Goal: Task Accomplishment & Management: Complete application form

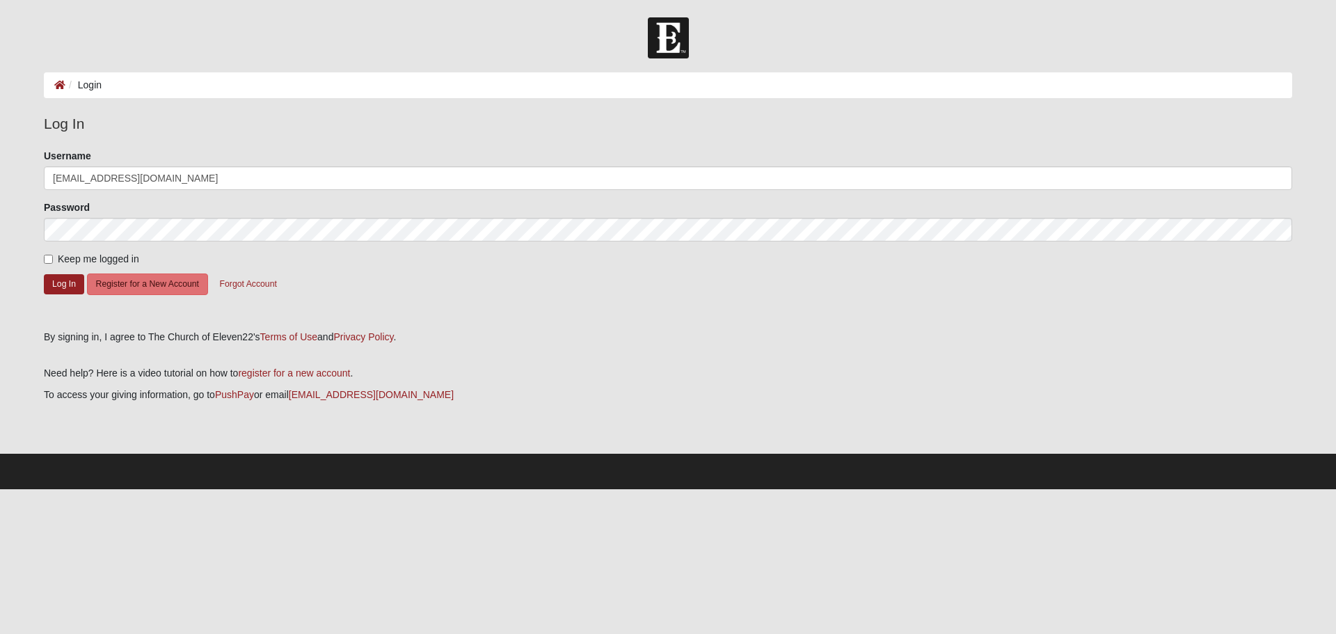
type input "[EMAIL_ADDRESS][DOMAIN_NAME]"
click at [47, 250] on form "Please correct the following: Username [EMAIL_ADDRESS][DOMAIN_NAME] Password Ke…" at bounding box center [668, 234] width 1248 height 171
click at [48, 257] on input "Keep me logged in" at bounding box center [48, 259] width 9 height 9
checkbox input "true"
click at [58, 285] on button "Log In" at bounding box center [64, 284] width 40 height 20
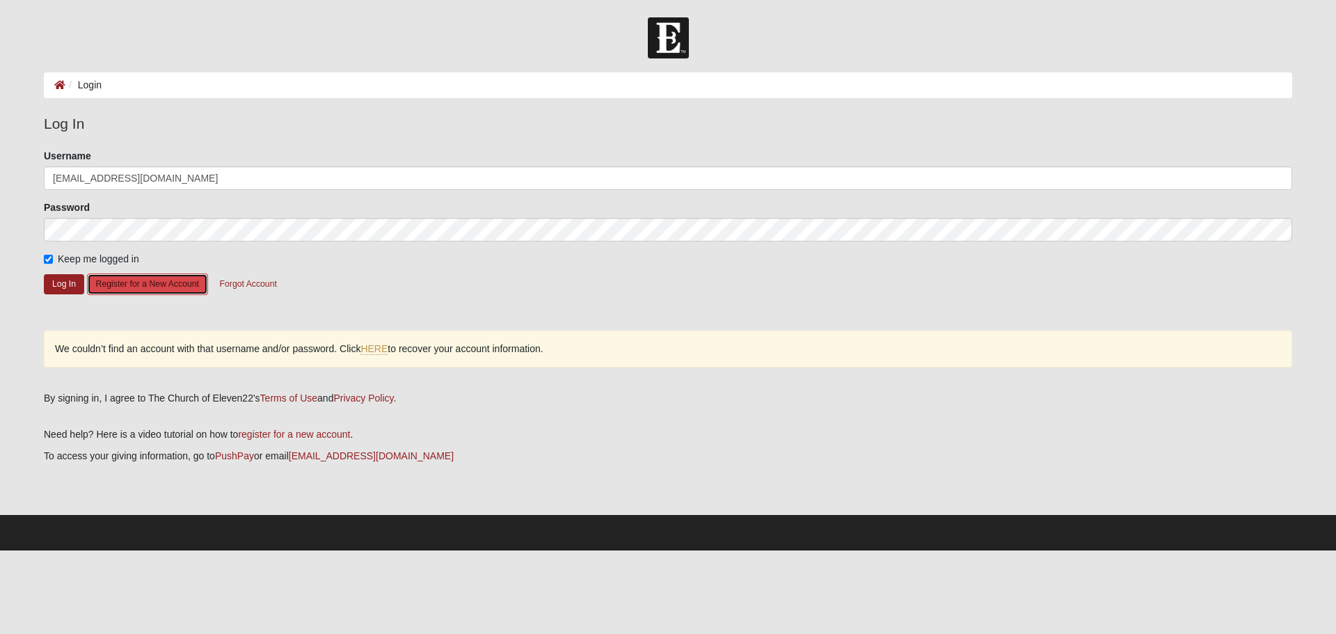
click at [135, 285] on button "Register for a New Account" at bounding box center [147, 284] width 121 height 22
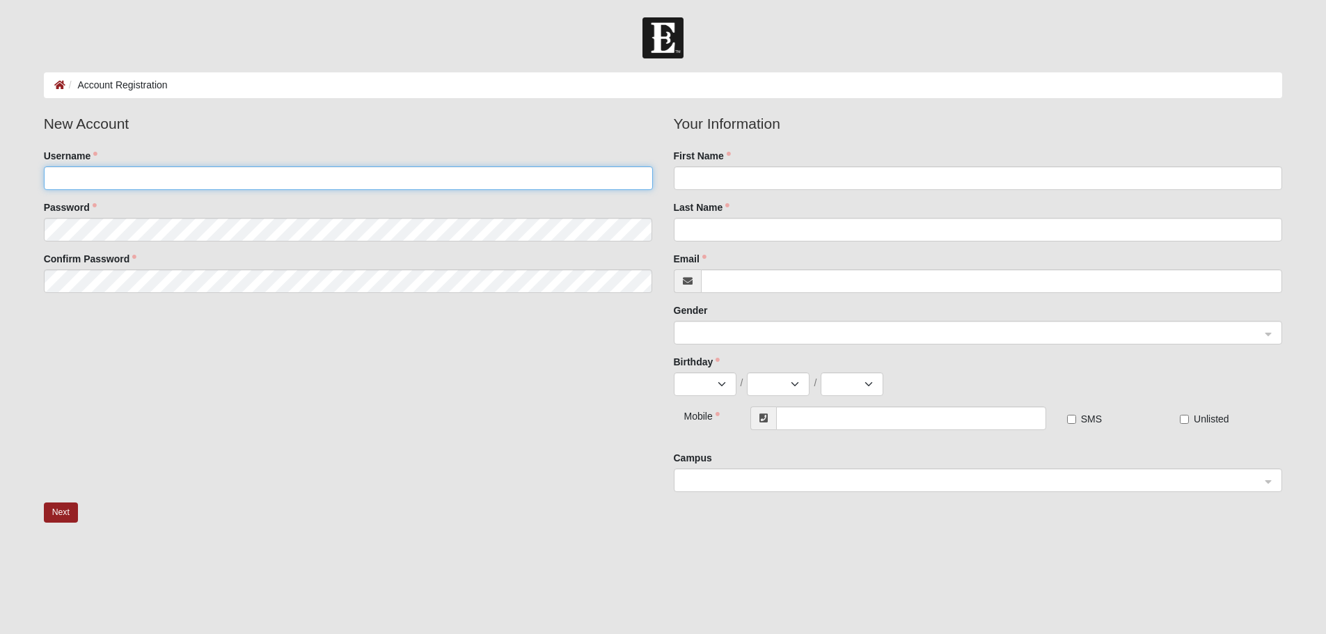
click at [64, 173] on input "Username" at bounding box center [348, 178] width 609 height 24
type input "lizgraz01"
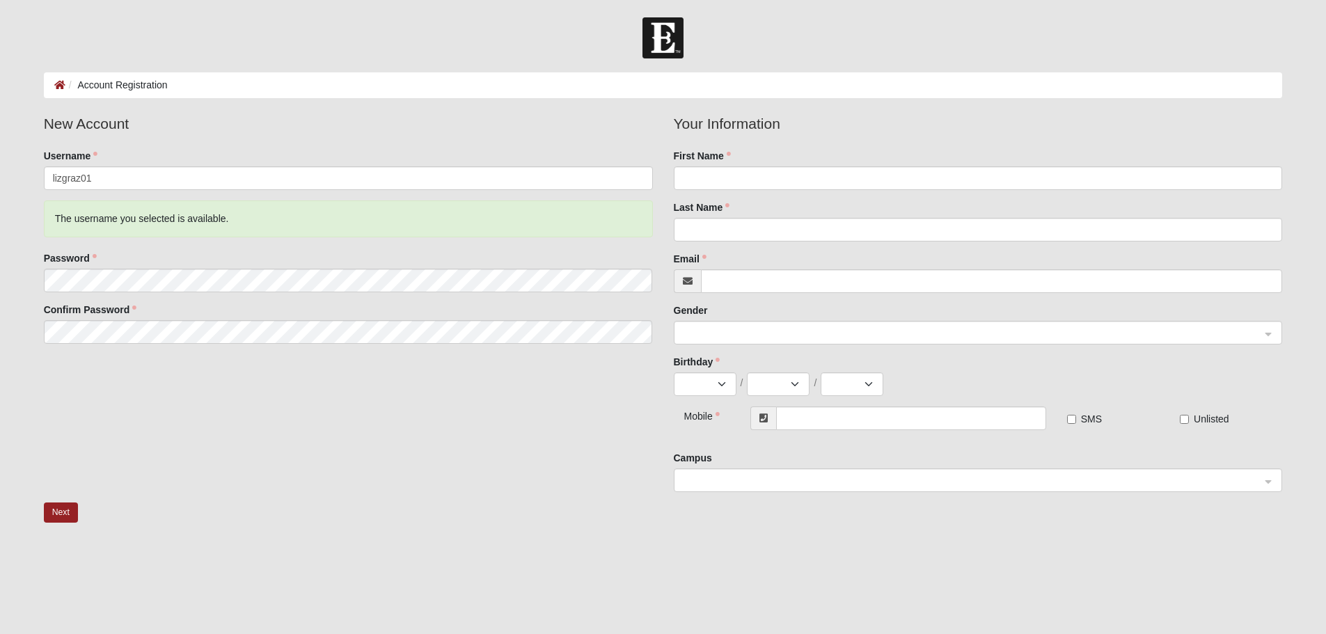
click at [189, 443] on div "New Account Username lizgraz01 The username you selected is available. Password…" at bounding box center [663, 308] width 1260 height 390
click at [718, 177] on input "First Name" at bounding box center [978, 178] width 609 height 24
click at [688, 177] on input "elizabeth" at bounding box center [978, 178] width 609 height 24
type input "Elizabeth"
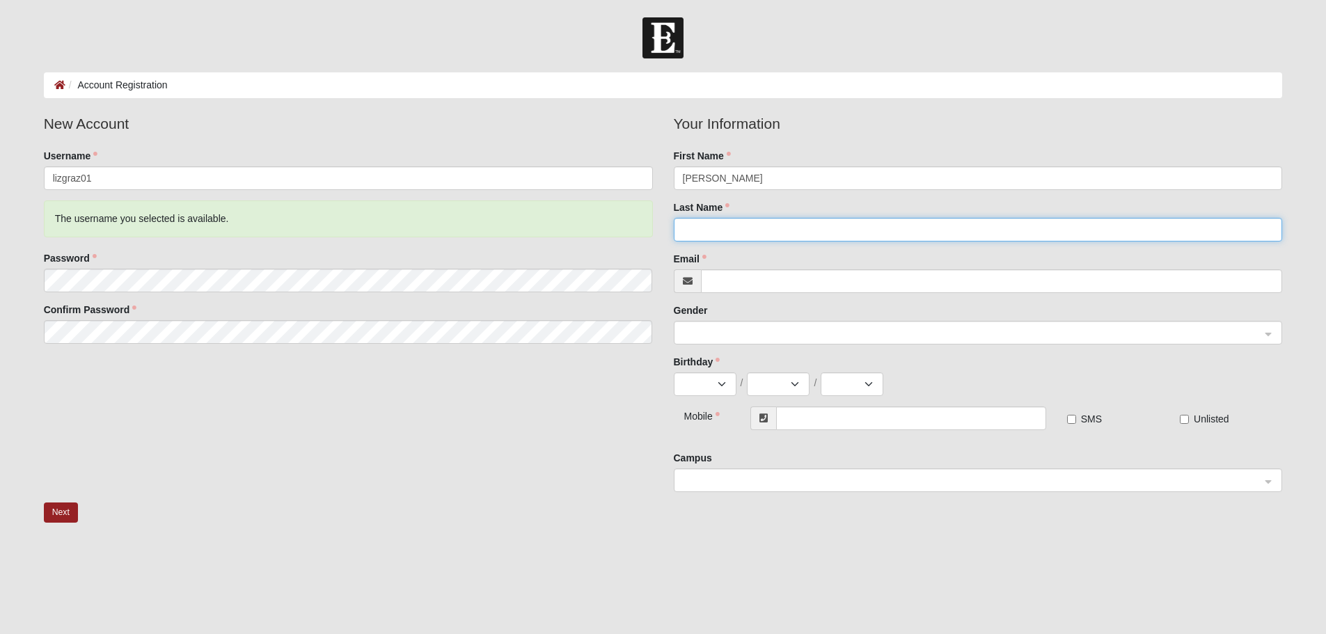
click at [692, 229] on input "Last Name" at bounding box center [978, 230] width 609 height 24
type input "Graziano"
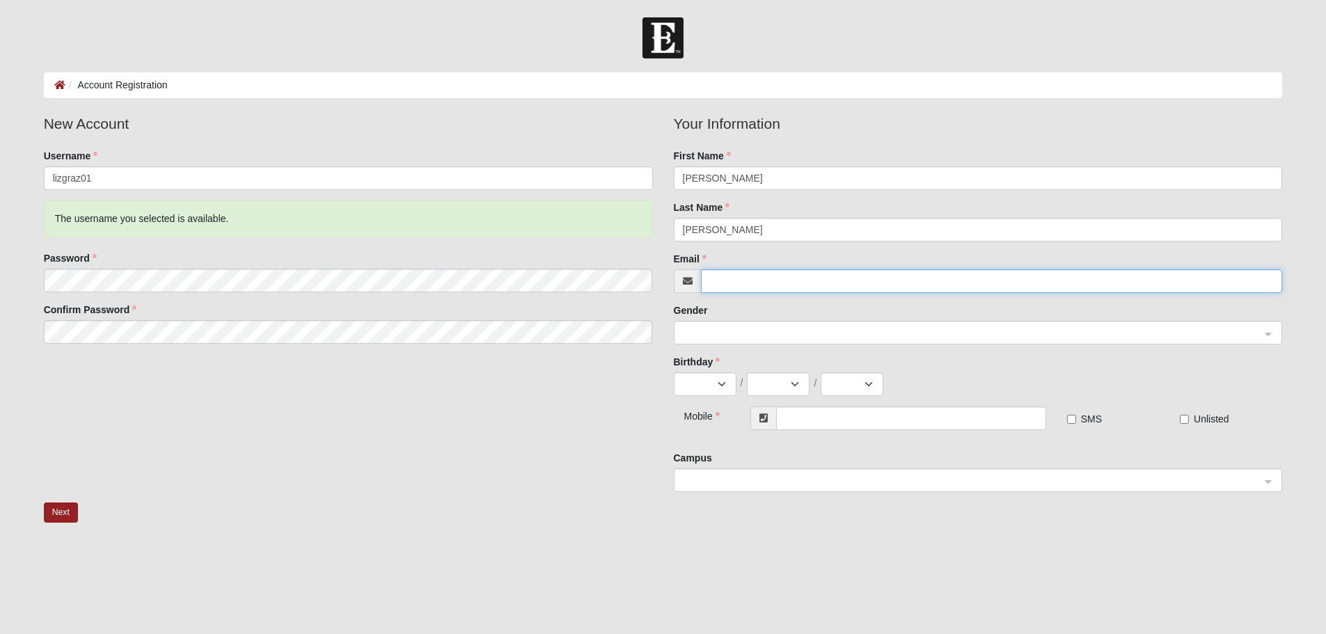
click at [733, 277] on input "Email" at bounding box center [992, 281] width 582 height 24
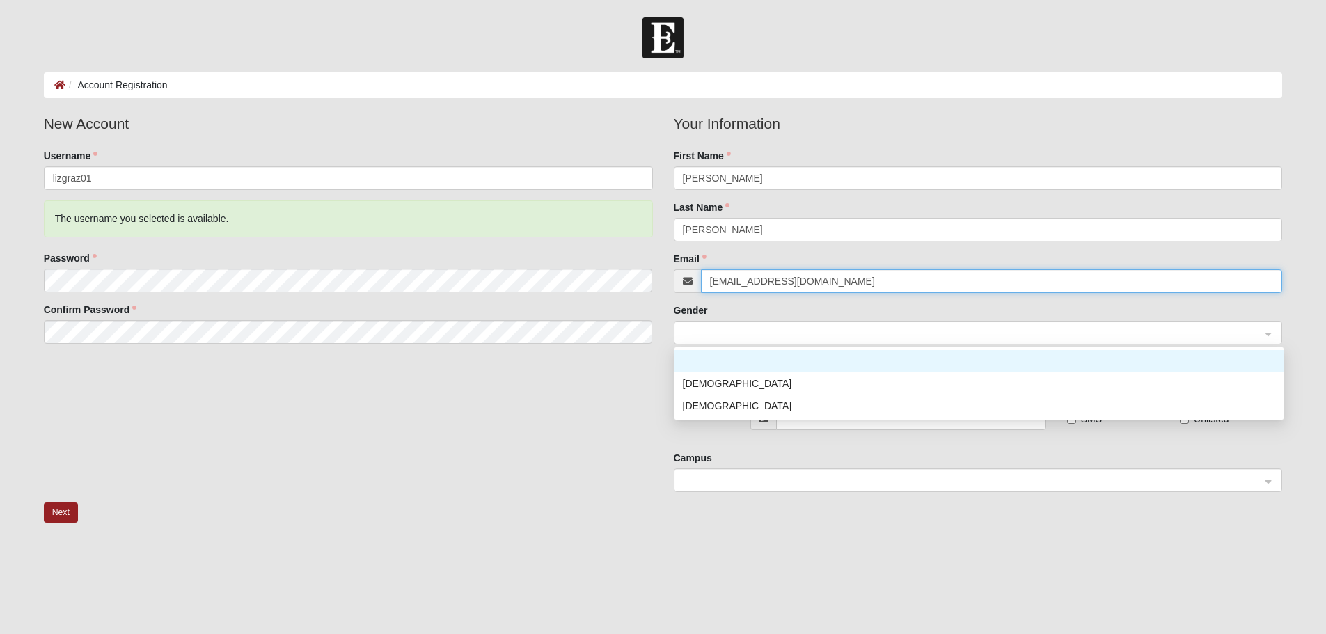
click at [720, 326] on span at bounding box center [972, 333] width 578 height 15
type input "lizgraz01@gmail.com"
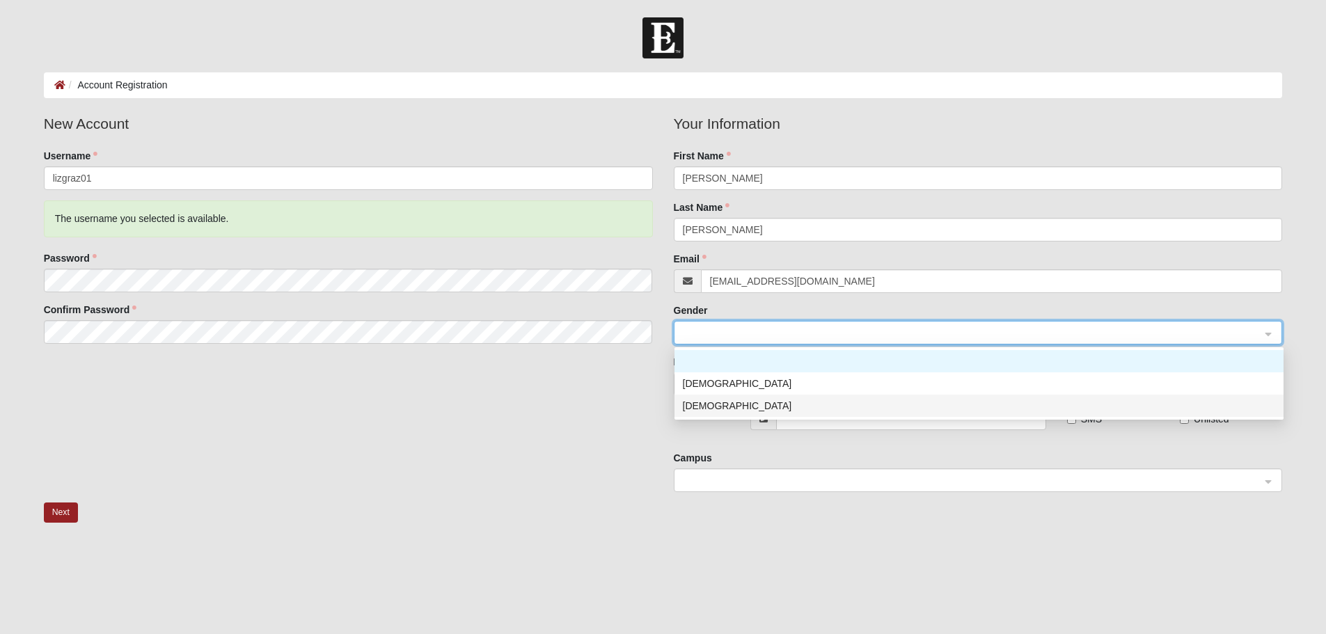
click at [704, 404] on div "Female" at bounding box center [979, 405] width 592 height 15
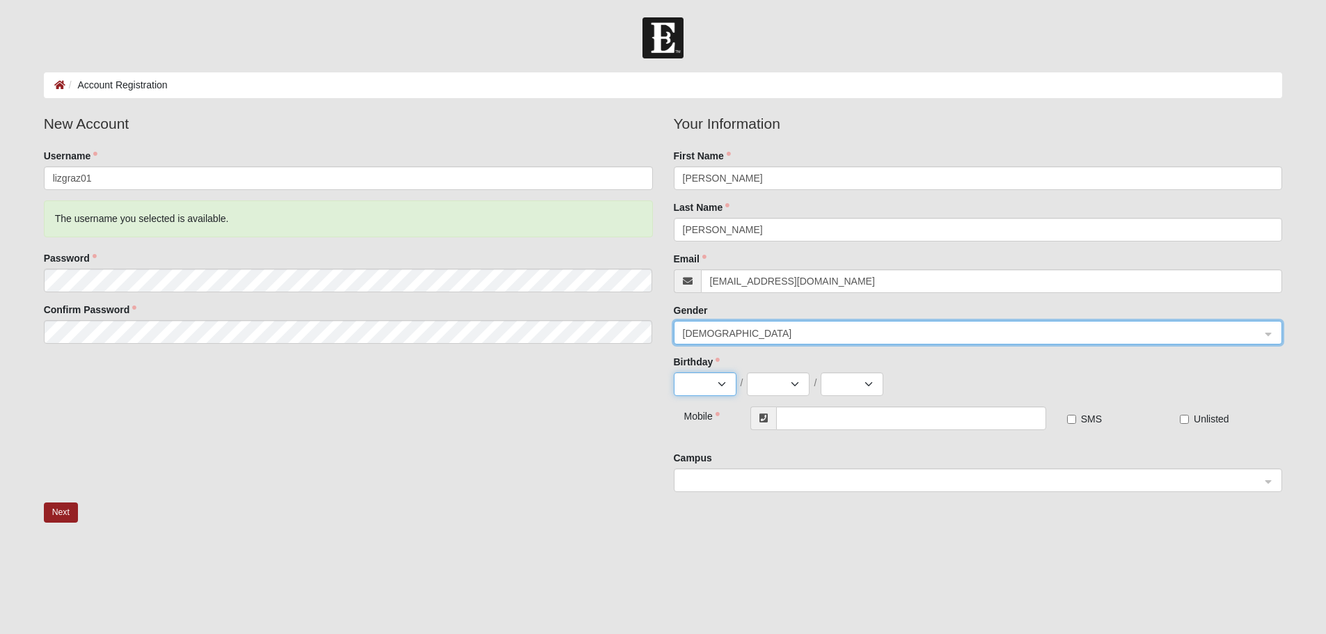
click at [727, 381] on select "Jan Feb Mar Apr May Jun Jul Aug Sep Oct Nov Dec" at bounding box center [705, 384] width 63 height 24
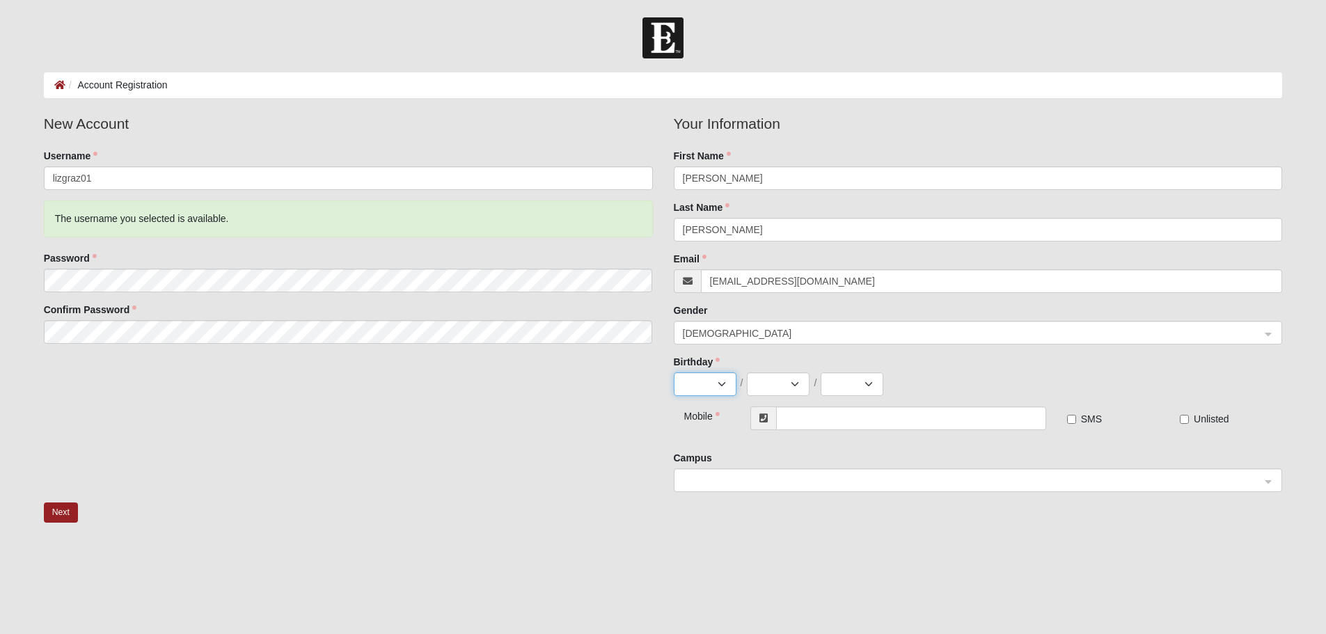
select select "1"
click at [674, 372] on select "Jan Feb Mar Apr May Jun Jul Aug Sep Oct Nov Dec" at bounding box center [705, 384] width 63 height 24
click at [797, 381] on select "1 2 3 4 5 6 7 8 9 10 11 12 13 14 15 16 17 18 19 20 21 22 23 24 25 26 27 28 29 3…" at bounding box center [778, 384] width 63 height 24
select select "25"
click at [747, 372] on select "1 2 3 4 5 6 7 8 9 10 11 12 13 14 15 16 17 18 19 20 21 22 23 24 25 26 27 28 29 3…" at bounding box center [778, 384] width 63 height 24
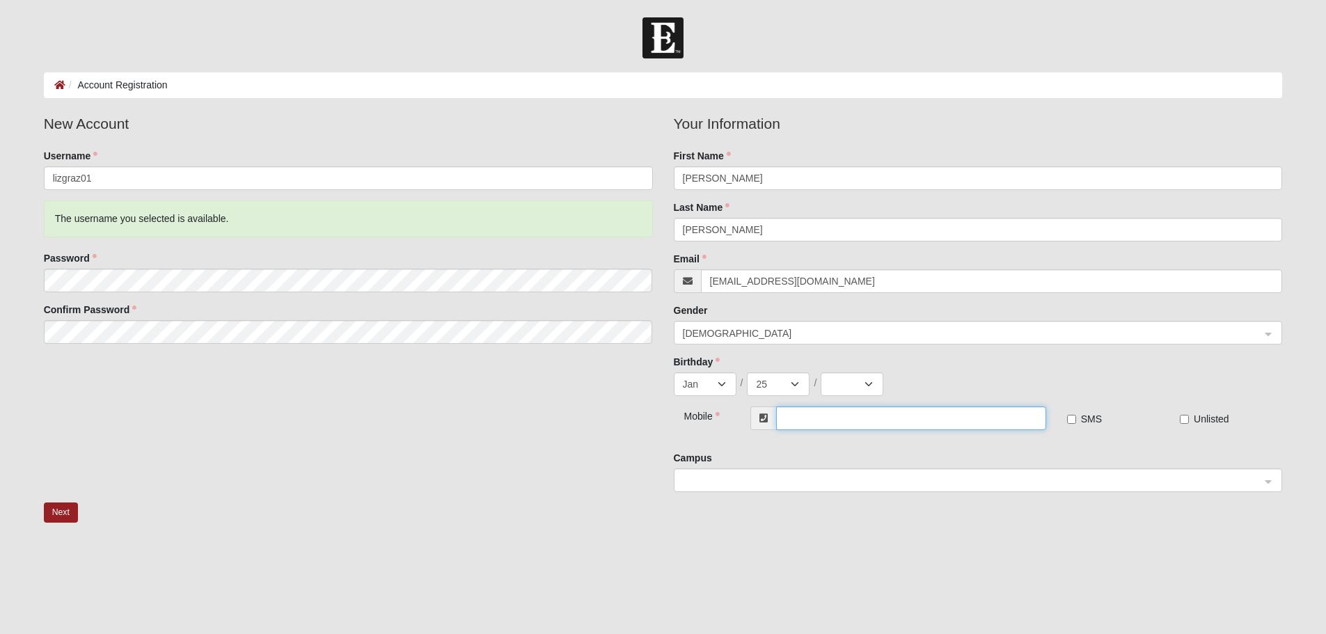
click at [800, 420] on input "text" at bounding box center [910, 418] width 269 height 24
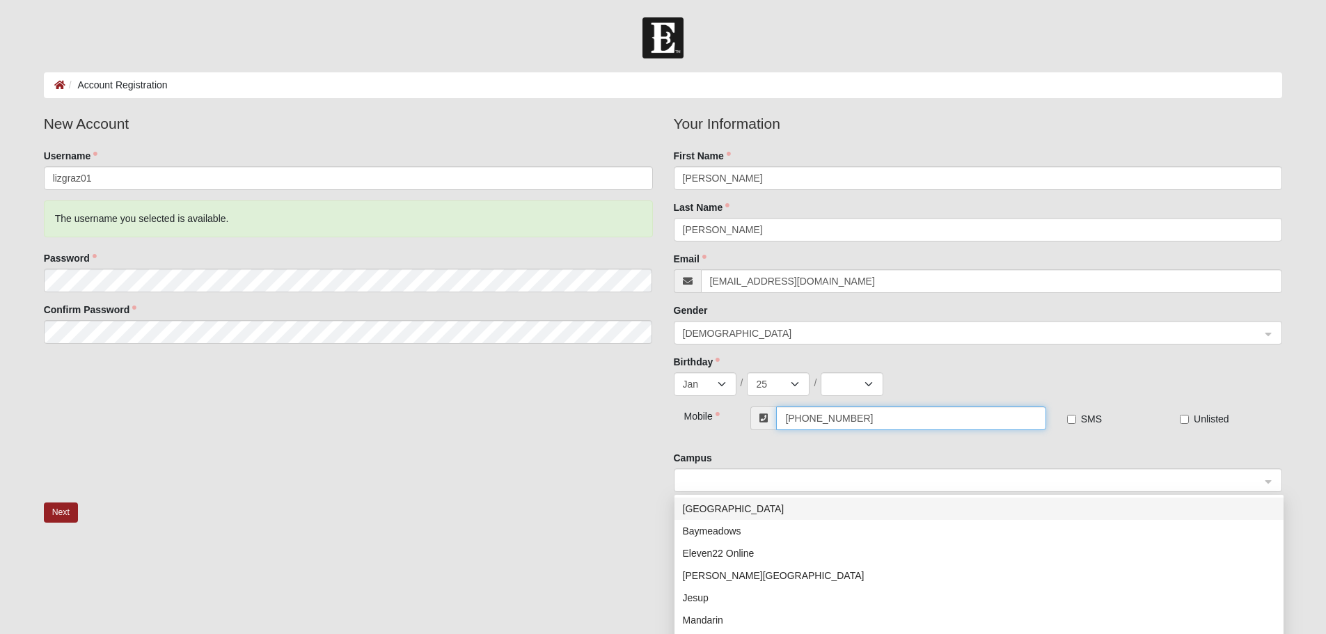
click at [722, 476] on span at bounding box center [972, 480] width 578 height 15
type input "(239) 777-6310"
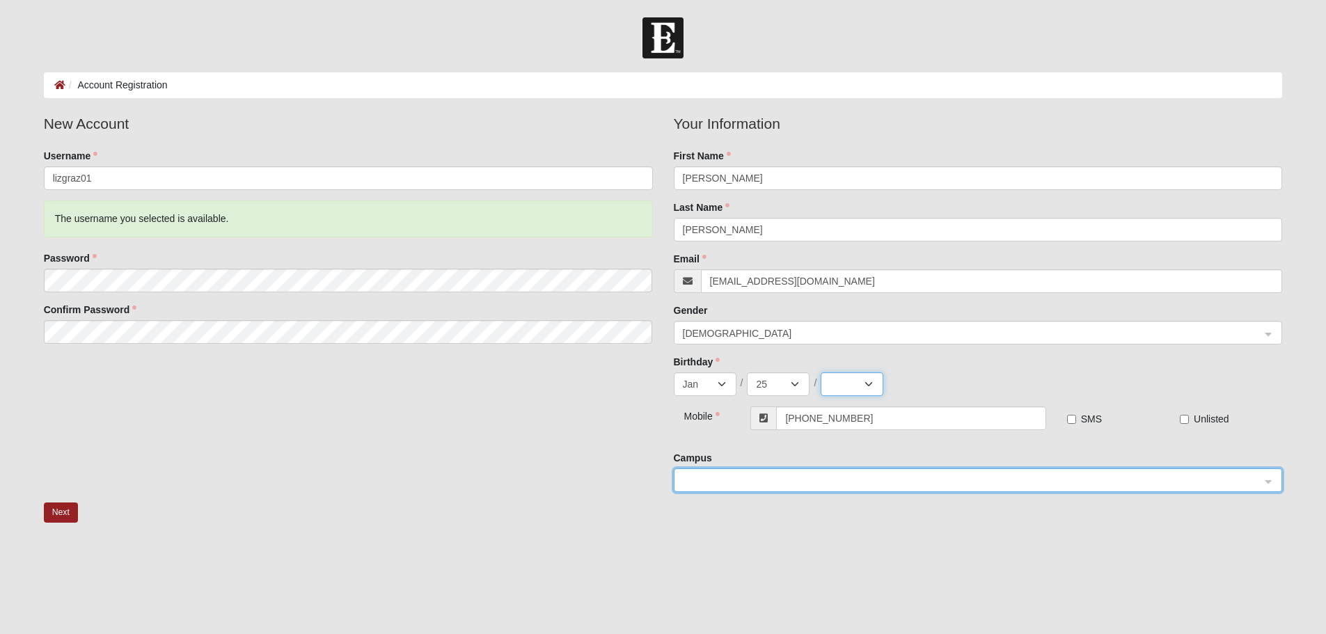
click at [872, 384] on select "2025 2024 2023 2022 2021 2020 2019 2018 2017 2016 2015 2014 2013 2012 2011 2010…" at bounding box center [851, 384] width 63 height 24
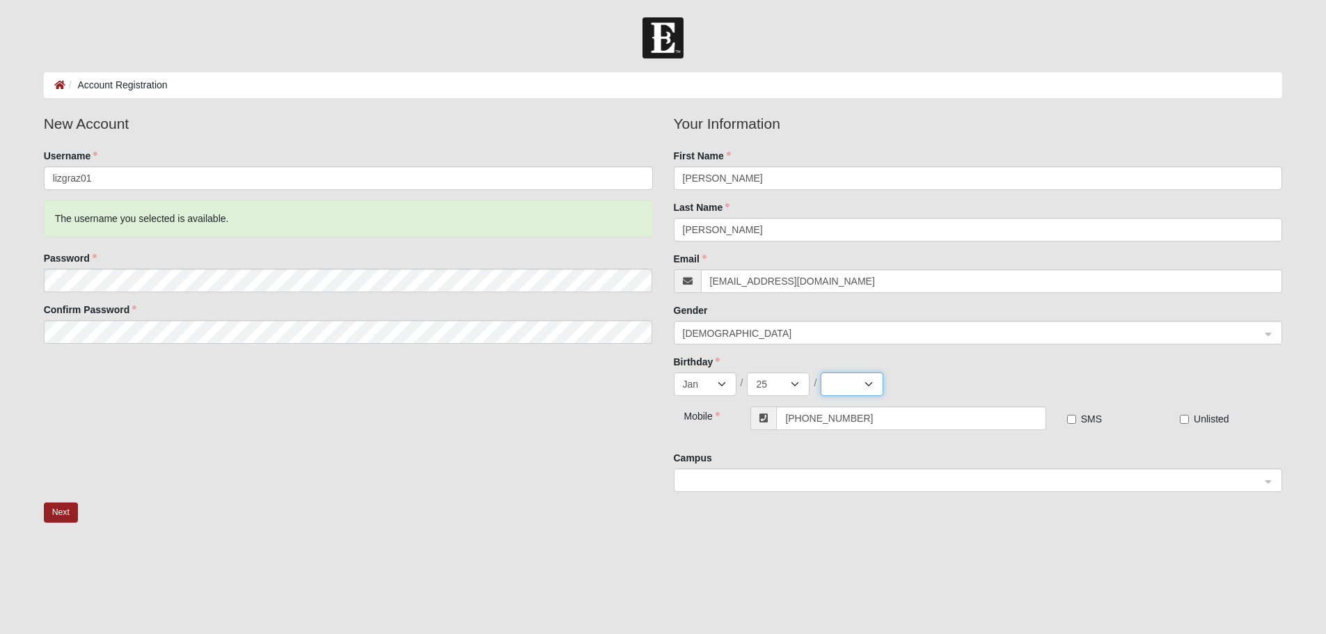
select select "1960"
click at [820, 372] on select "2025 2024 2023 2022 2021 2020 2019 2018 2017 2016 2015 2014 2013 2012 2011 2010…" at bounding box center [851, 384] width 63 height 24
click at [704, 475] on span at bounding box center [972, 480] width 578 height 15
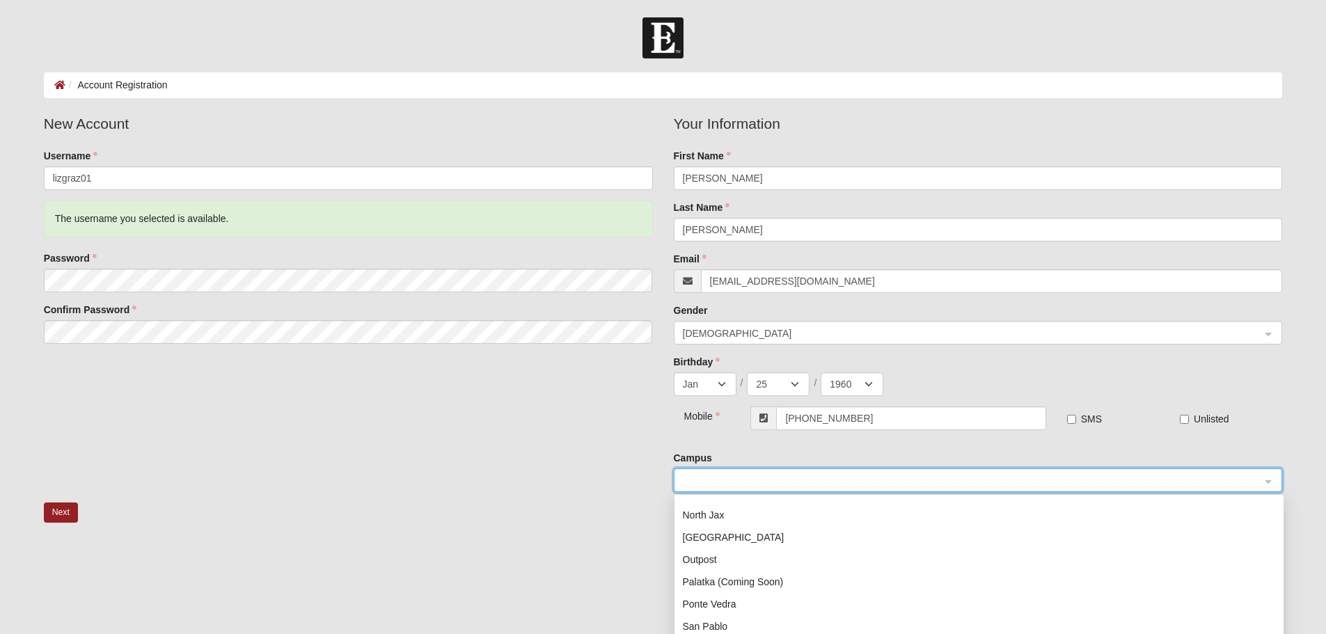
scroll to position [139, 0]
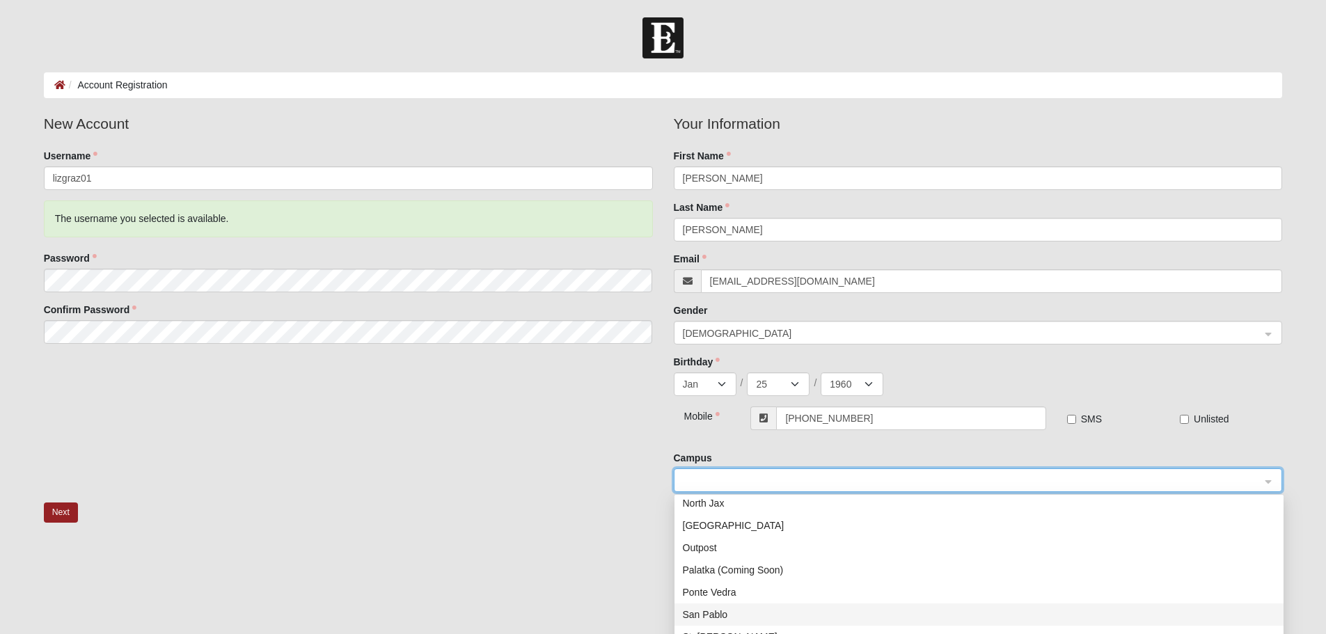
click at [720, 607] on div "San Pablo" at bounding box center [979, 614] width 592 height 15
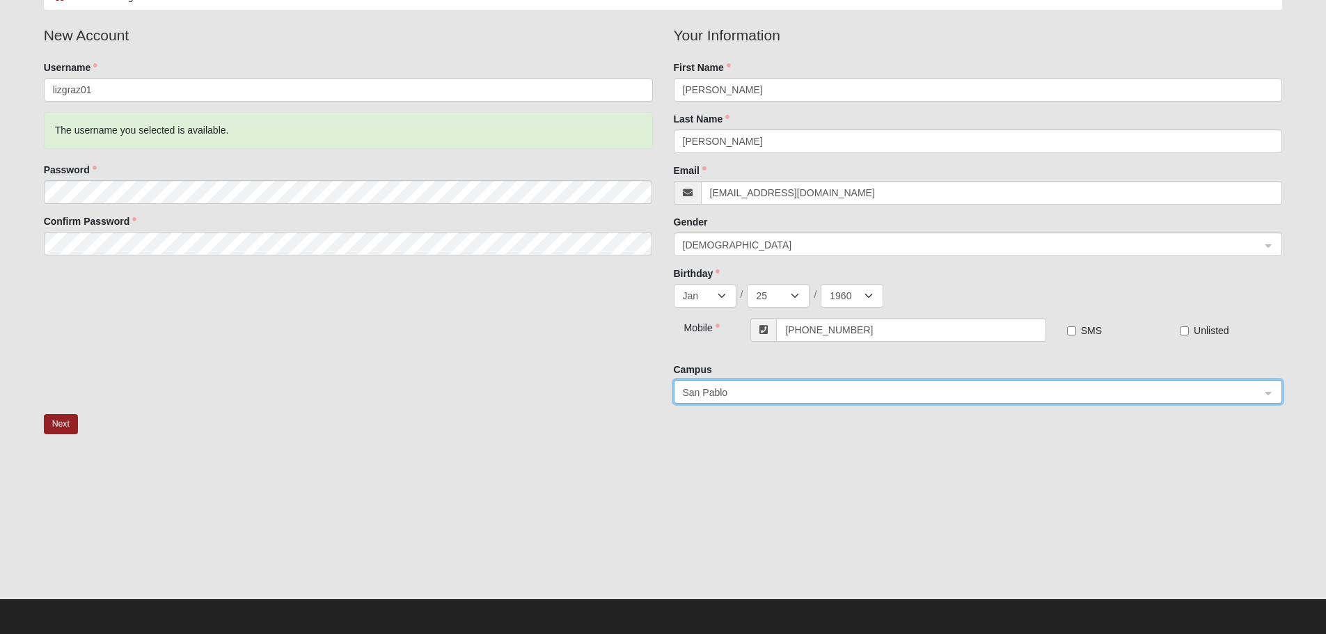
scroll to position [89, 0]
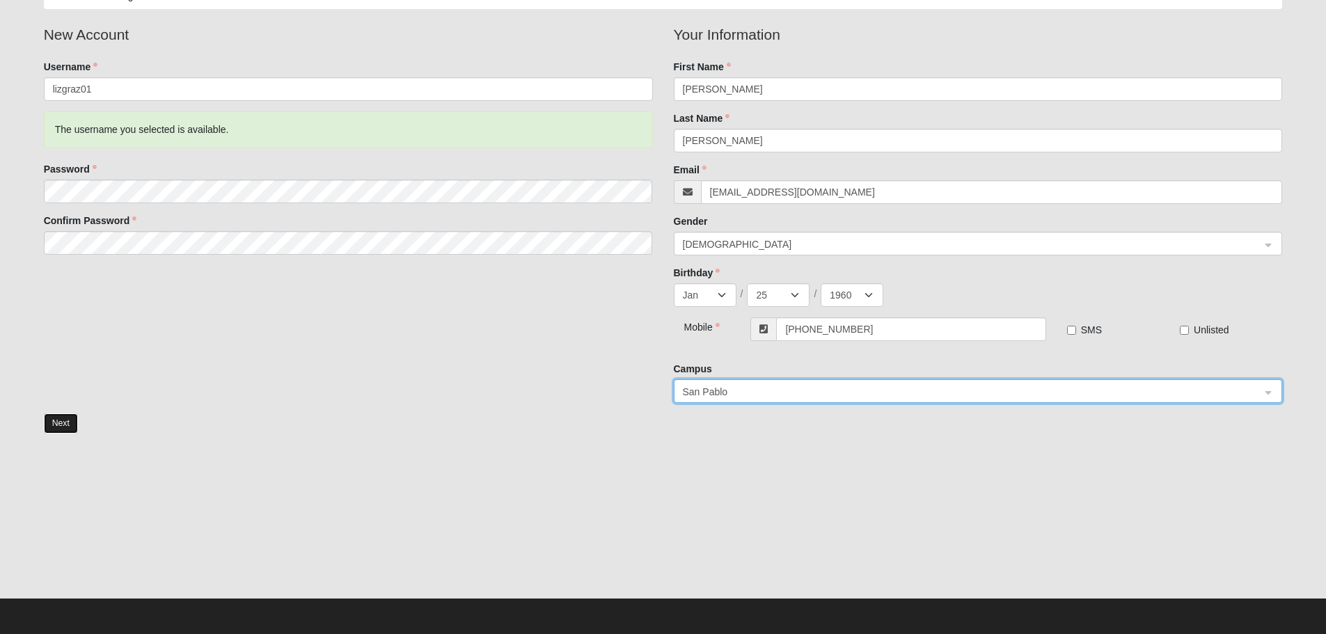
click at [60, 420] on button "Next" at bounding box center [61, 423] width 34 height 20
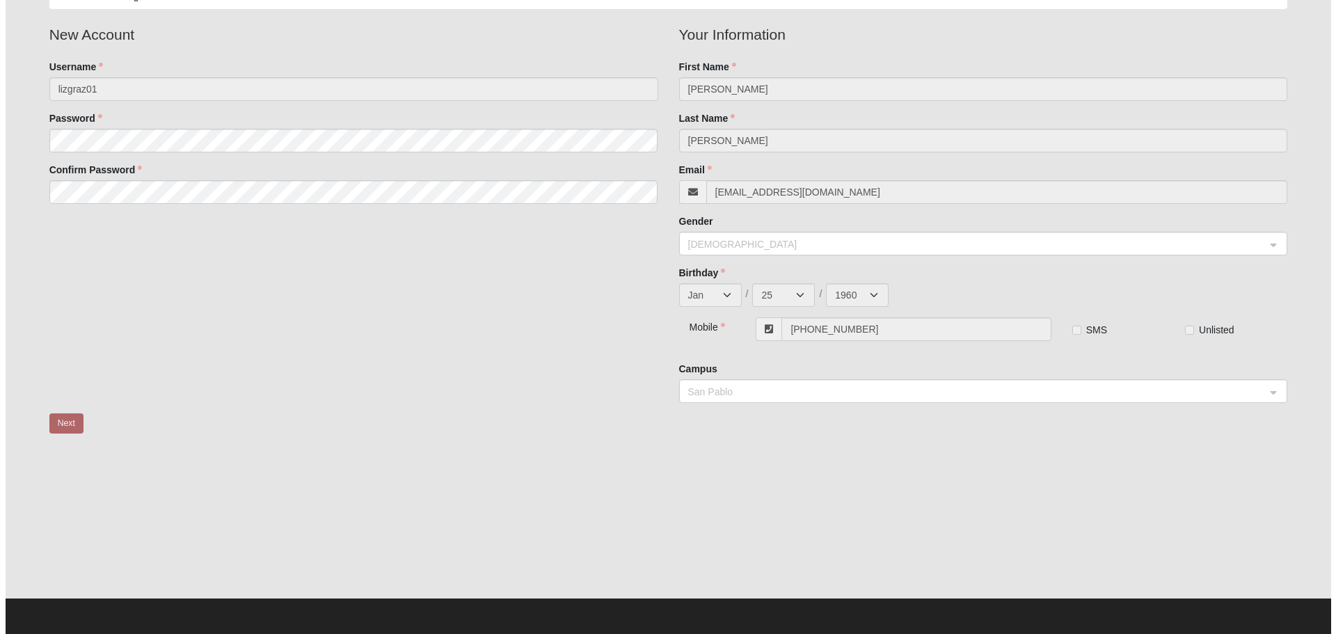
scroll to position [0, 0]
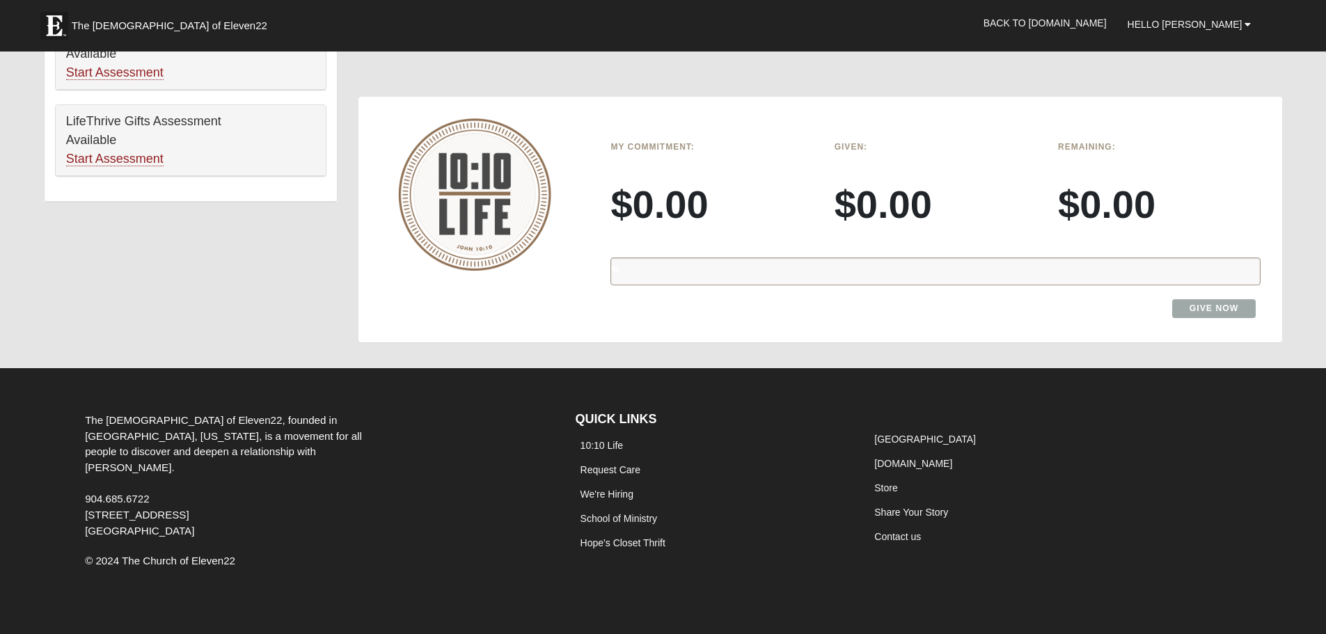
scroll to position [949, 0]
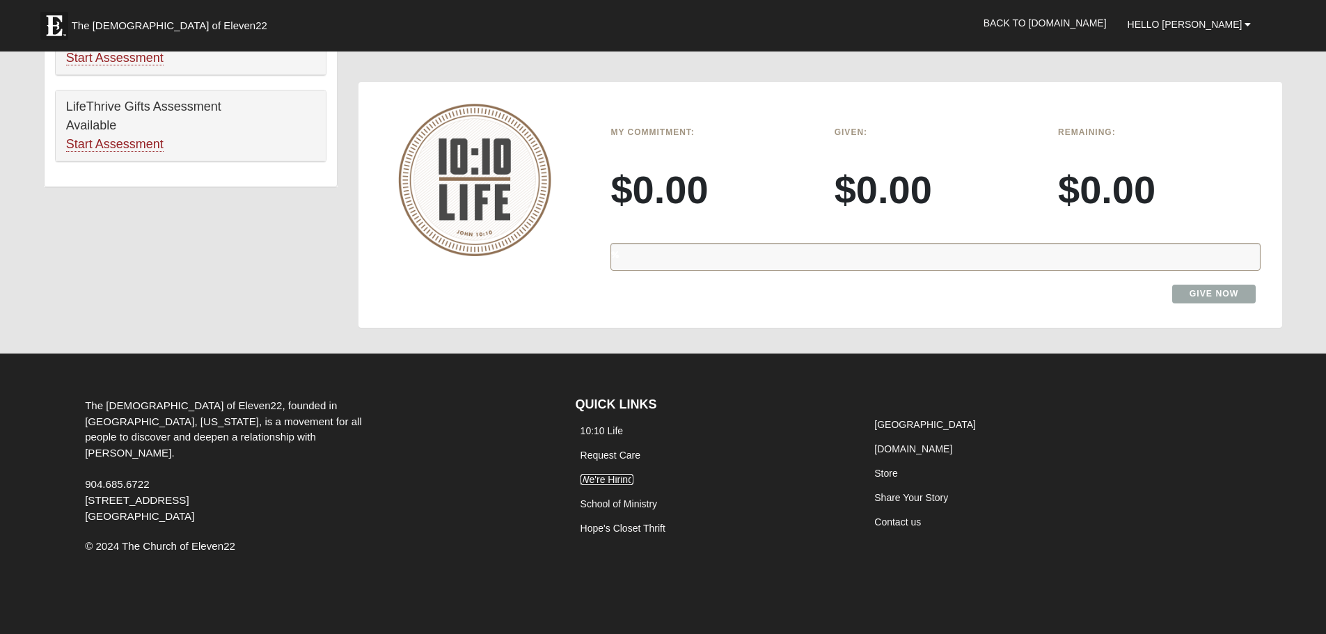
click at [608, 477] on link "We're Hiring" at bounding box center [606, 479] width 53 height 11
click at [614, 477] on link "We're Hiring" at bounding box center [606, 479] width 53 height 11
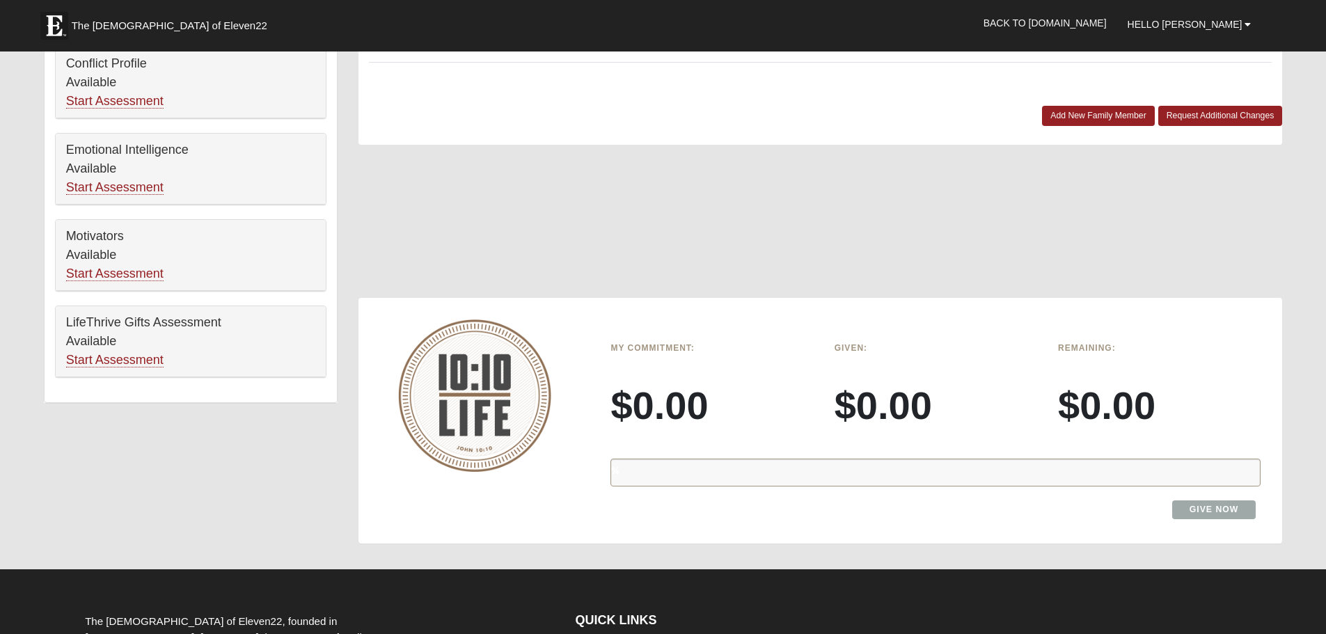
scroll to position [905, 0]
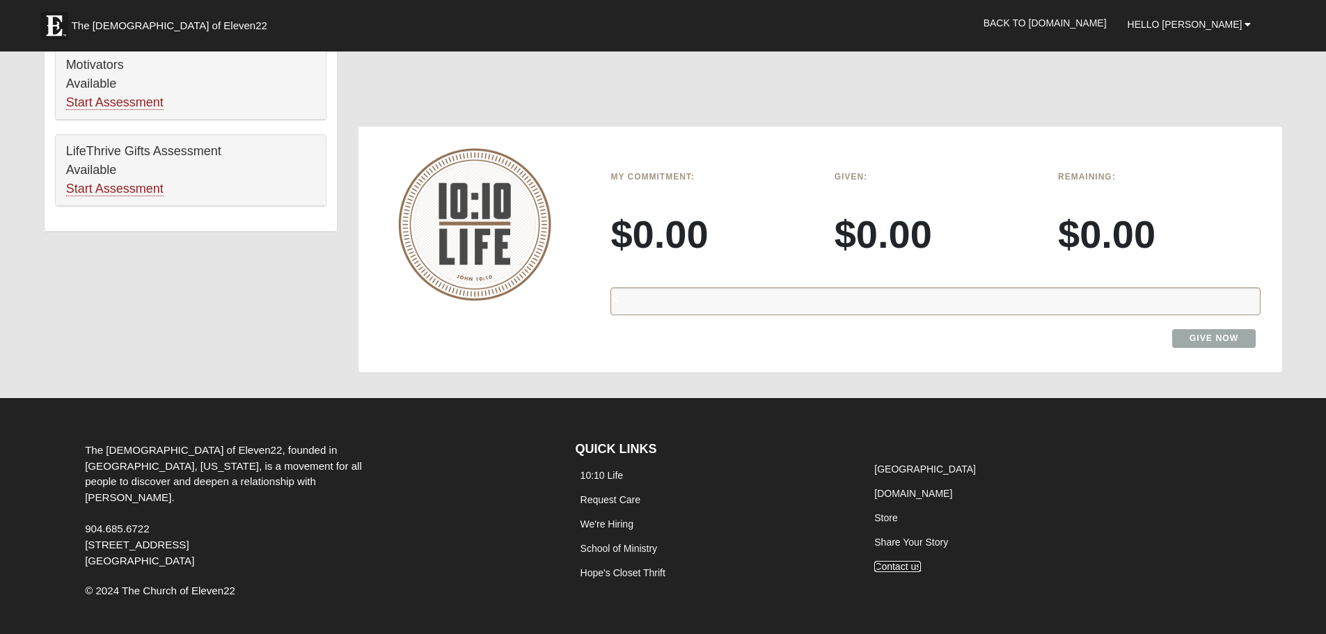
click at [891, 568] on link "Contact us" at bounding box center [897, 566] width 47 height 11
